Goal: Transaction & Acquisition: Download file/media

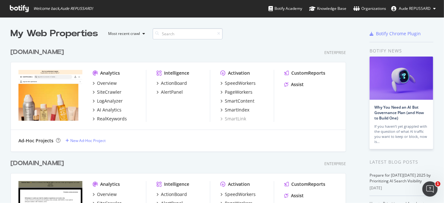
click at [193, 33] on input at bounding box center [187, 33] width 70 height 11
type input "de"
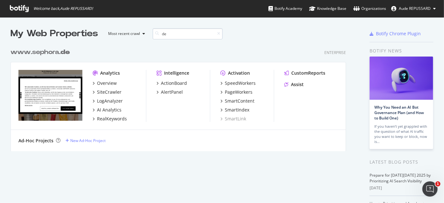
scroll to position [5, 5]
drag, startPoint x: 194, startPoint y: 33, endPoint x: 151, endPoint y: 33, distance: 42.6
click at [151, 33] on div "My Web Properties Most recent crawl de" at bounding box center [160, 33] width 300 height 13
type input "d"
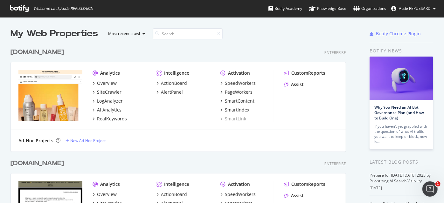
scroll to position [4, 5]
type input "gr"
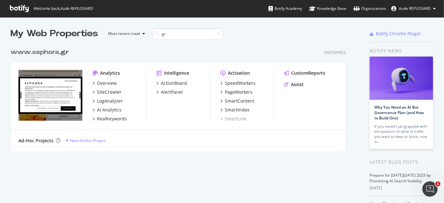
scroll to position [5, 5]
click at [235, 91] on div "PageWorkers" at bounding box center [239, 92] width 28 height 6
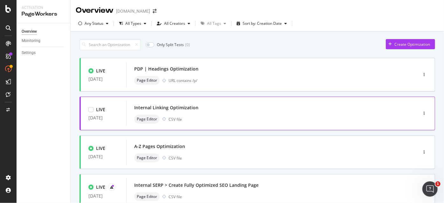
click at [187, 116] on div "Page Editor CSV file" at bounding box center [262, 119] width 256 height 9
